Goal: Check status: Check status

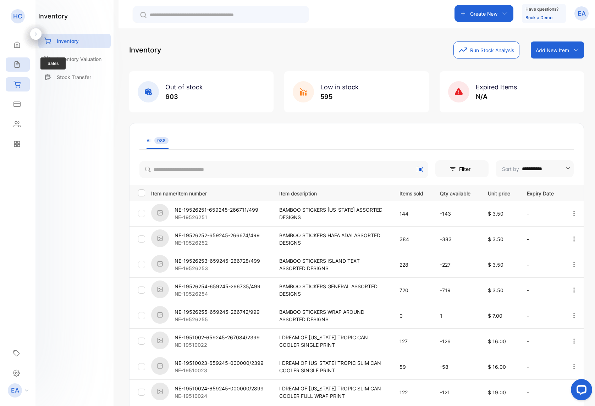
click at [26, 66] on div "Sales" at bounding box center [18, 64] width 24 height 14
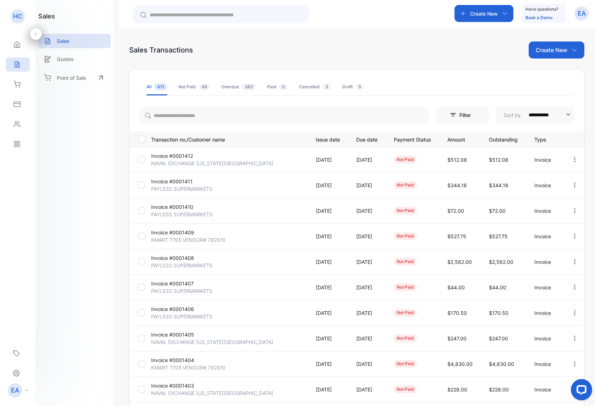
click at [171, 184] on p "Invoice #0001411" at bounding box center [177, 181] width 52 height 7
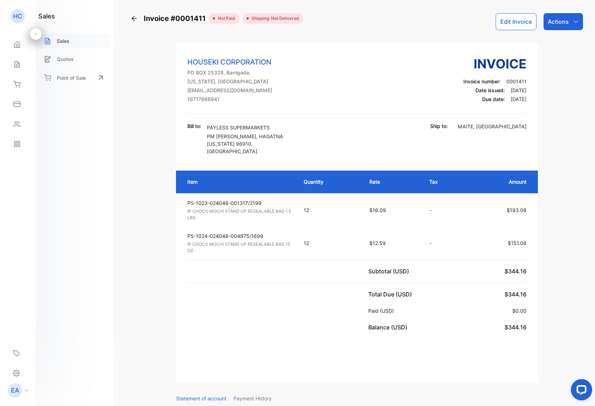
click at [62, 41] on p "Sales" at bounding box center [63, 40] width 13 height 7
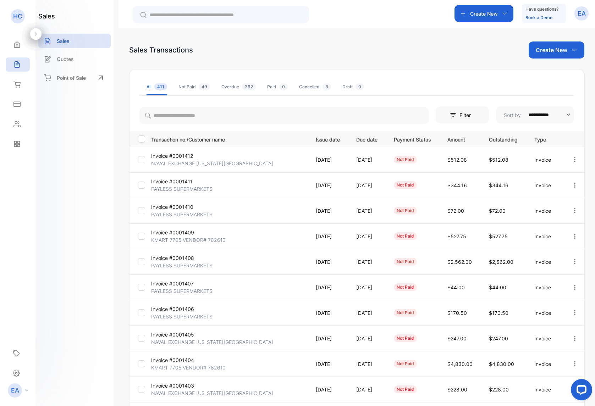
click at [171, 154] on p "Invoice #0001412" at bounding box center [177, 155] width 52 height 7
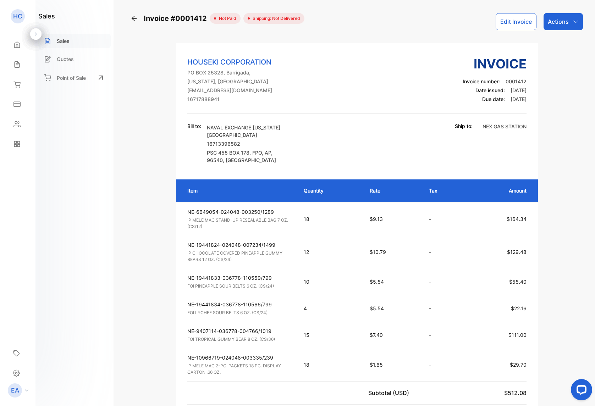
click at [63, 40] on p "Sales" at bounding box center [63, 40] width 13 height 7
